Goal: Task Accomplishment & Management: Manage account settings

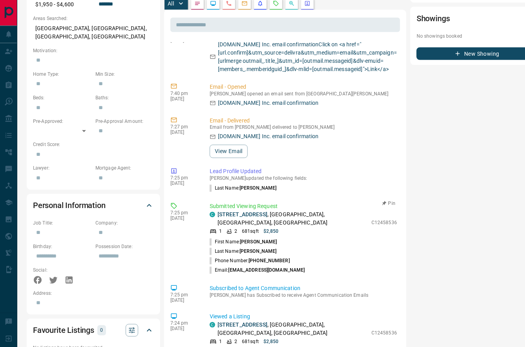
scroll to position [283, 6]
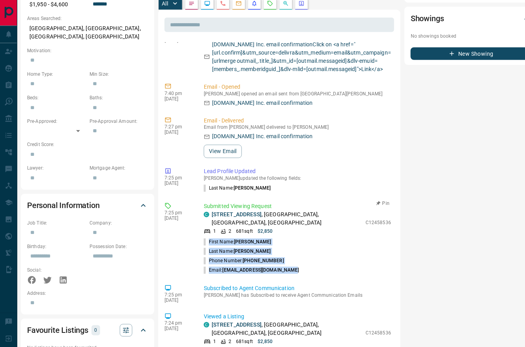
drag, startPoint x: 297, startPoint y: 261, endPoint x: 208, endPoint y: 233, distance: 92.7
click at [208, 238] on ul "First Name: [PERSON_NAME] Last Name: [PERSON_NAME] Phone Number: [PHONE_NUMBER]…" at bounding box center [297, 257] width 187 height 38
copy ul "First Name: [PERSON_NAME] Last Name: [PERSON_NAME] Phone Number: [PHONE_NUMBER]…"
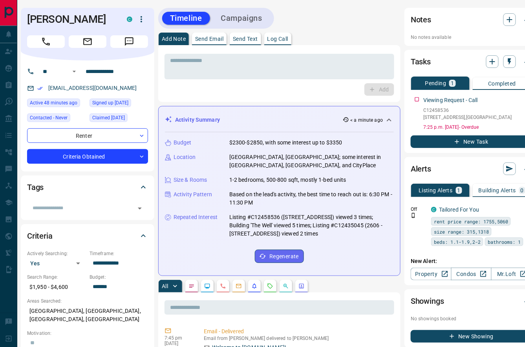
scroll to position [0, 6]
click at [505, 18] on icon "button" at bounding box center [509, 19] width 9 height 9
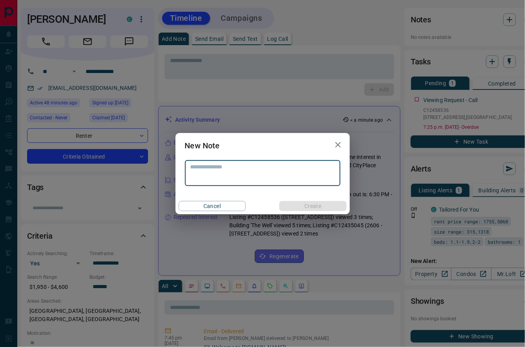
click at [297, 172] on textarea at bounding box center [263, 173] width 145 height 19
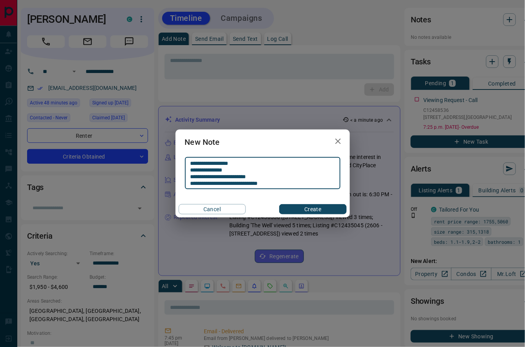
type textarea "**********"
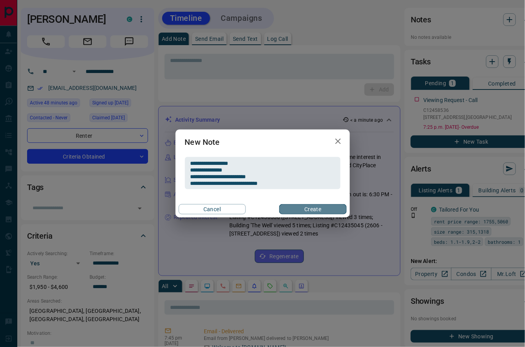
click at [301, 211] on button "Create" at bounding box center [312, 209] width 67 height 10
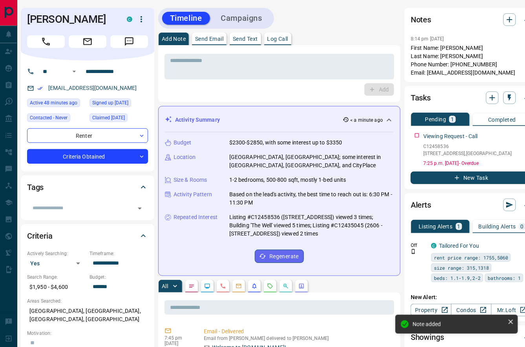
scroll to position [0, 6]
click at [283, 41] on p "Log Call" at bounding box center [277, 39] width 21 height 6
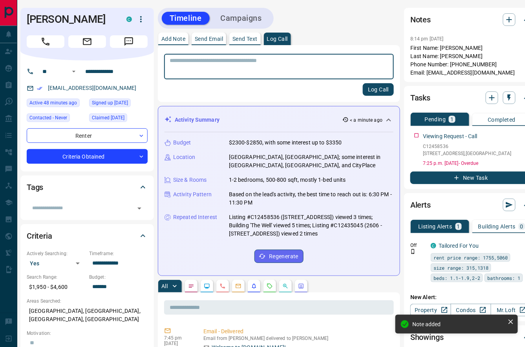
click at [368, 91] on button "Log Call" at bounding box center [378, 89] width 31 height 13
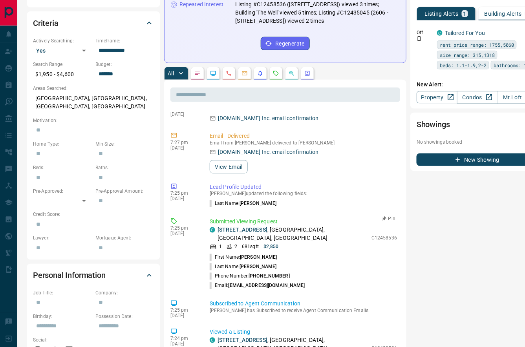
scroll to position [213, 0]
click at [261, 227] on link "[STREET_ADDRESS]" at bounding box center [242, 230] width 50 height 6
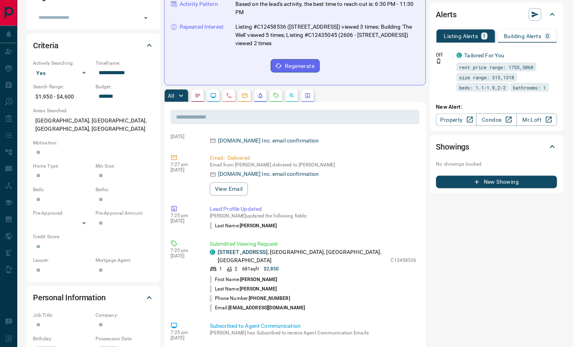
scroll to position [191, 0]
click at [525, 53] on icon "button" at bounding box center [551, 54] width 7 height 7
click at [356, 61] on div at bounding box center [286, 173] width 573 height 347
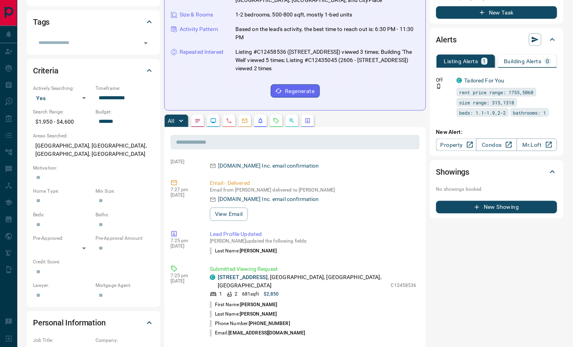
scroll to position [165, 0]
click at [525, 78] on icon "button" at bounding box center [551, 79] width 7 height 7
click at [525, 103] on link "Edit" at bounding box center [537, 104] width 17 height 7
click at [354, 180] on div at bounding box center [286, 173] width 573 height 347
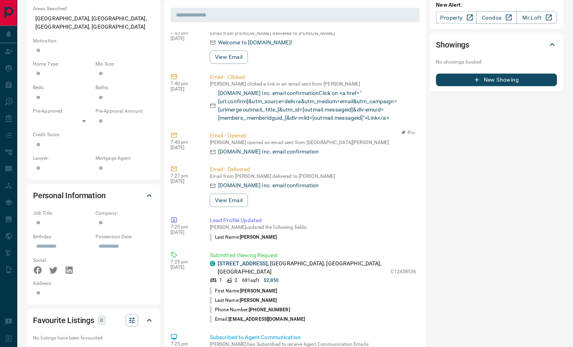
scroll to position [293, 0]
click at [268, 261] on link "[STREET_ADDRESS]" at bounding box center [243, 264] width 50 height 6
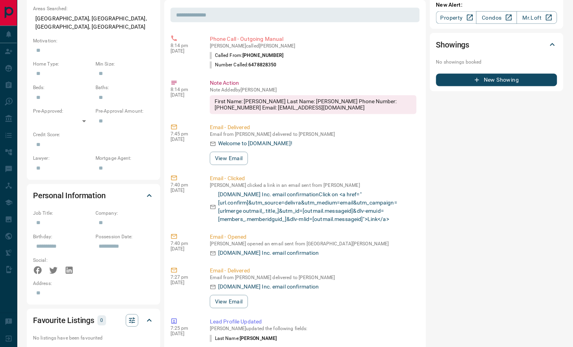
scroll to position [0, 0]
